Goal: Entertainment & Leisure: Consume media (video, audio)

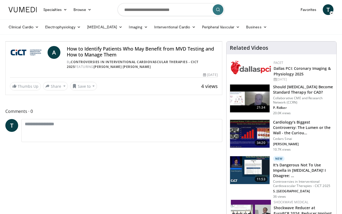
click at [121, 49] on icon "Video Player" at bounding box center [113, 41] width 15 height 15
click at [62, 49] on icon "Video Player" at bounding box center [54, 41] width 15 height 15
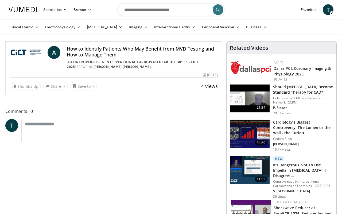
click at [74, 41] on div "40 seconds Tap to unmute" at bounding box center [114, 41] width 217 height 0
click at [62, 49] on icon "Video Player" at bounding box center [54, 41] width 15 height 15
click at [121, 49] on icon "Video Player" at bounding box center [113, 41] width 15 height 15
click at [181, 49] on icon "Video Player" at bounding box center [173, 41] width 15 height 15
click at [62, 49] on icon "Video Player" at bounding box center [54, 41] width 15 height 15
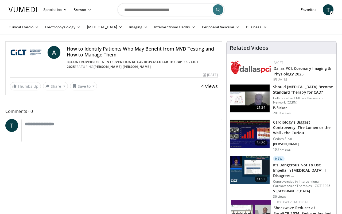
click at [121, 49] on icon "Video Player" at bounding box center [113, 41] width 15 height 15
click at [62, 49] on icon "Video Player" at bounding box center [54, 41] width 15 height 15
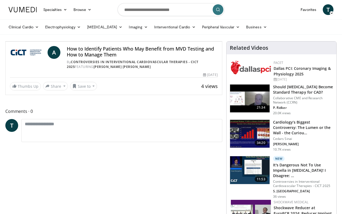
click at [62, 49] on icon "Video Player" at bounding box center [54, 41] width 15 height 15
click at [121, 49] on icon "Video Player" at bounding box center [113, 41] width 15 height 15
click at [62, 49] on icon "Video Player" at bounding box center [54, 41] width 15 height 15
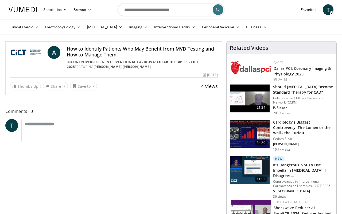
click at [121, 49] on icon "Video Player" at bounding box center [113, 41] width 15 height 15
click at [172, 41] on div "10 seconds Tap to unmute" at bounding box center [114, 41] width 217 height 0
click at [62, 49] on icon "Video Player" at bounding box center [54, 41] width 15 height 15
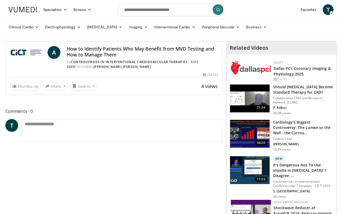
click at [62, 49] on icon "Video Player" at bounding box center [54, 41] width 15 height 15
click at [121, 49] on icon "Video Player" at bounding box center [113, 41] width 15 height 15
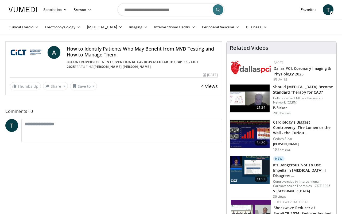
click at [181, 49] on icon "Video Player" at bounding box center [173, 41] width 15 height 15
click at [121, 49] on icon "Video Player" at bounding box center [113, 41] width 15 height 15
click at [181, 49] on icon "Video Player" at bounding box center [173, 41] width 15 height 15
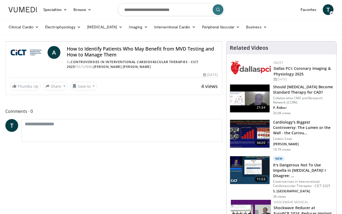
click at [181, 49] on icon "Video Player" at bounding box center [173, 41] width 15 height 15
drag, startPoint x: 266, startPoint y: 106, endPoint x: 261, endPoint y: 107, distance: 4.9
click at [181, 49] on icon "Video Player" at bounding box center [173, 41] width 15 height 15
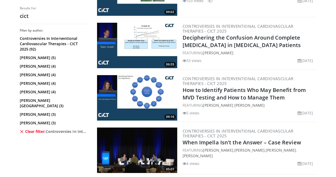
scroll to position [929, 0]
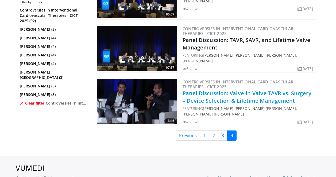
click at [261, 95] on link "Panel Discussion: Valve-in-Valve TAVR vs. Surgery – Device Selection & Lifetime…" at bounding box center [247, 97] width 129 height 15
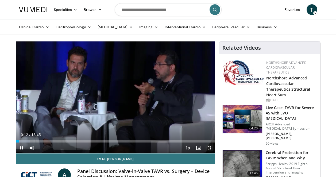
click at [209, 148] on span "Video Player" at bounding box center [209, 148] width 11 height 11
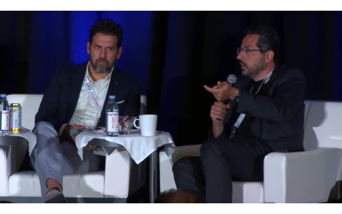
click at [336, 177] on video-js "**********" at bounding box center [171, 107] width 342 height 214
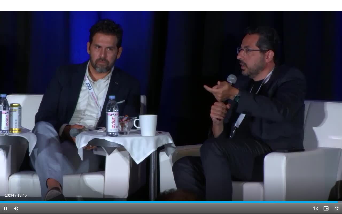
click at [336, 177] on span "Video Player" at bounding box center [337, 208] width 11 height 11
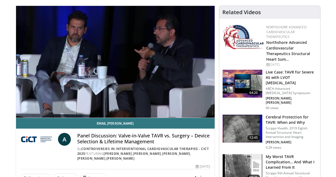
scroll to position [46, 0]
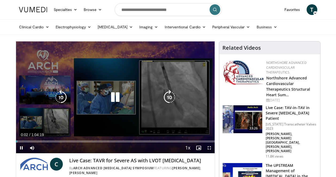
click at [118, 94] on icon "Video Player" at bounding box center [115, 97] width 15 height 15
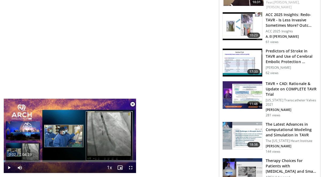
scroll to position [619, 0]
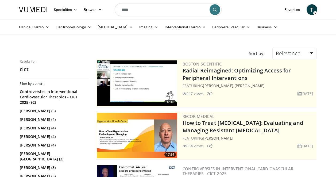
scroll to position [929, 0]
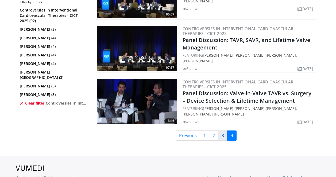
click at [223, 133] on link "3" at bounding box center [222, 136] width 9 height 10
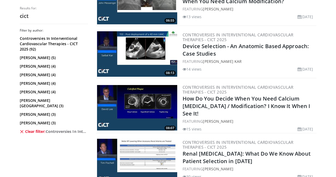
scroll to position [1084, 0]
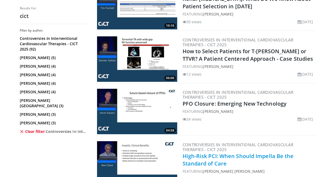
click at [235, 152] on link "High-Risk PCI: When Should Impella Be the Standard of Care" at bounding box center [238, 159] width 111 height 15
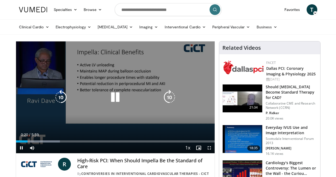
click at [170, 98] on icon "Video Player" at bounding box center [169, 97] width 15 height 15
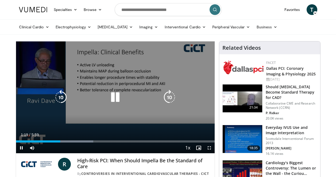
click at [118, 95] on icon "Video Player" at bounding box center [115, 97] width 15 height 15
